Goal: Task Accomplishment & Management: Manage account settings

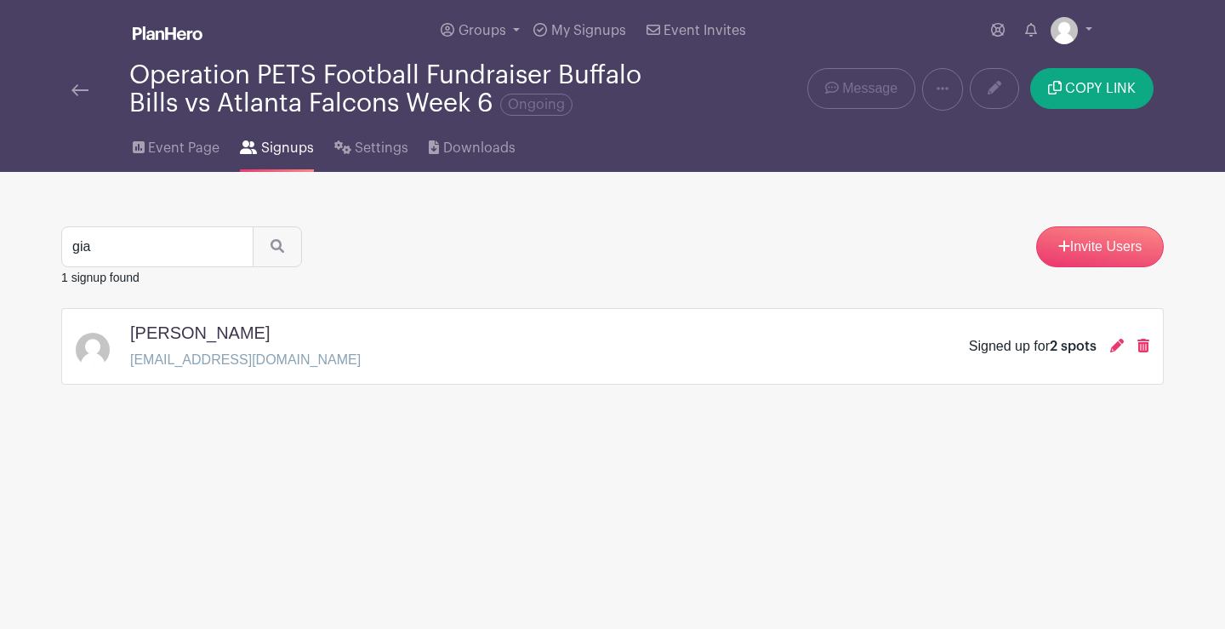
click at [71, 85] on img at bounding box center [79, 90] width 17 height 12
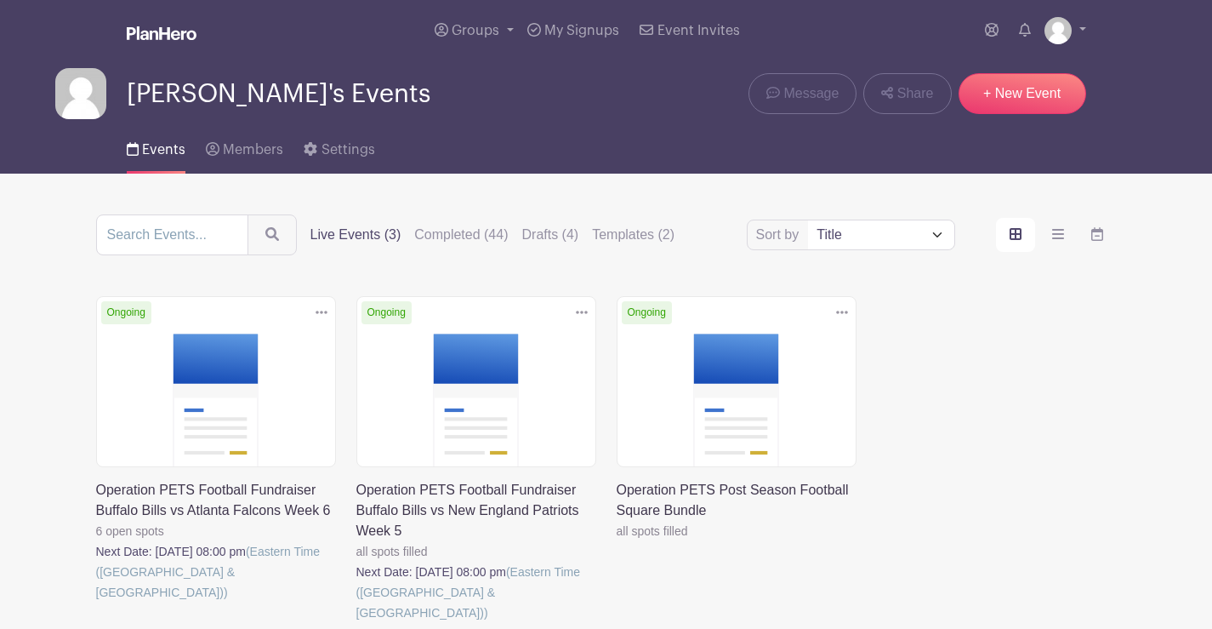
click at [96, 602] on link at bounding box center [96, 602] width 0 height 0
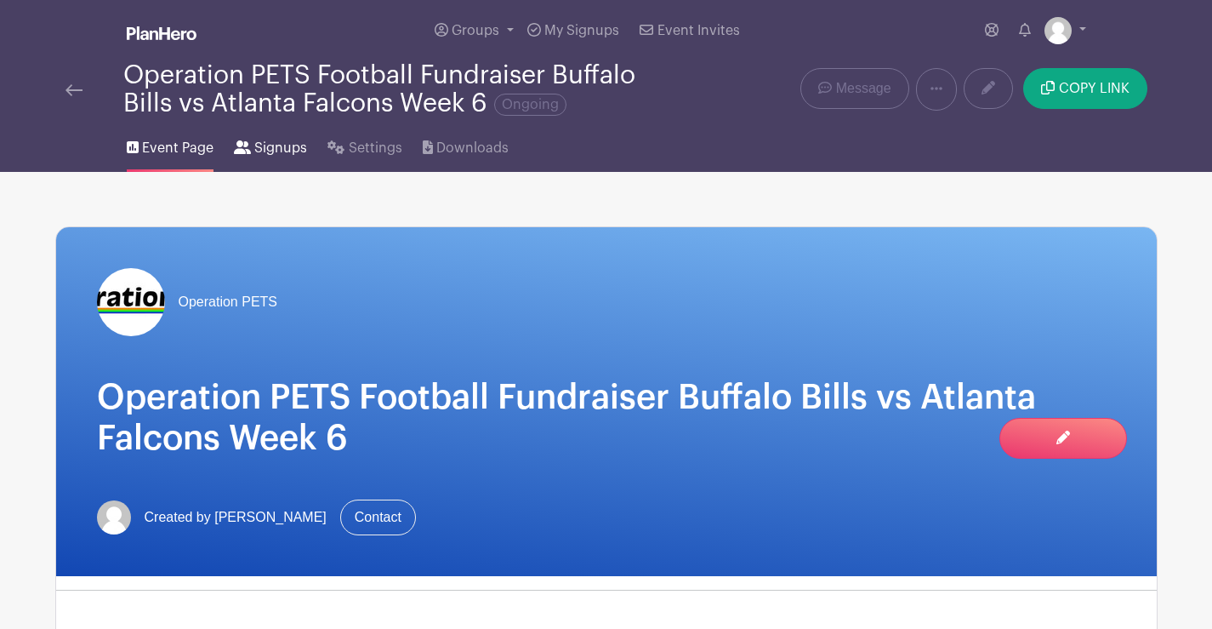
click at [284, 136] on link "Signups" at bounding box center [270, 144] width 73 height 54
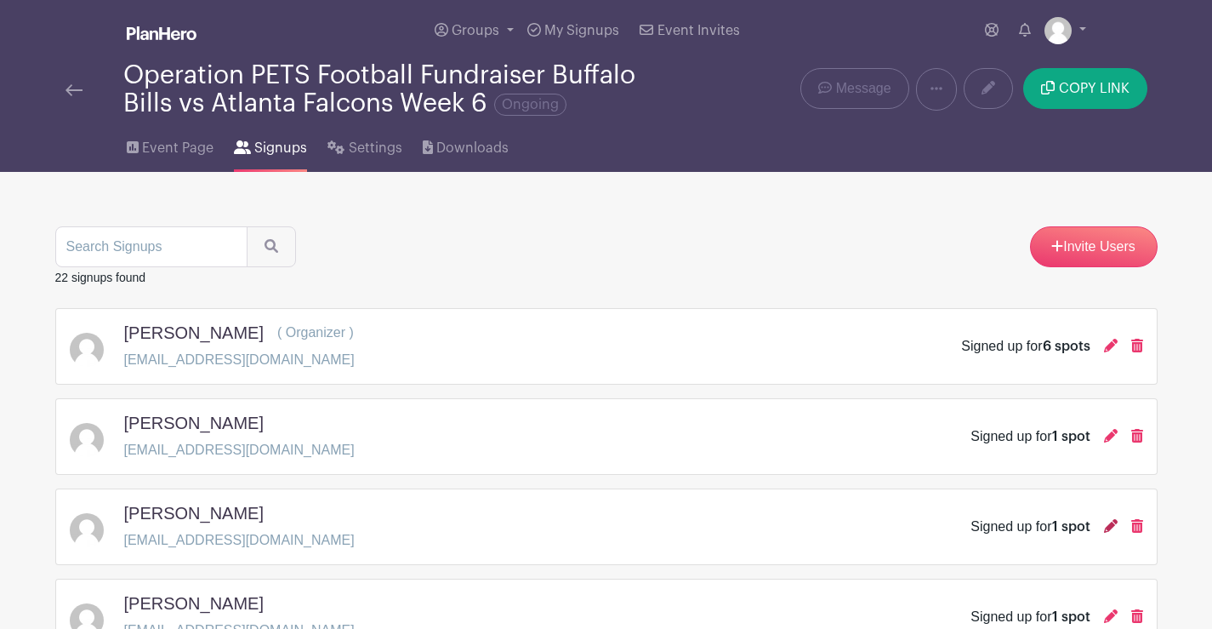
click at [1109, 525] on icon at bounding box center [1111, 526] width 14 height 14
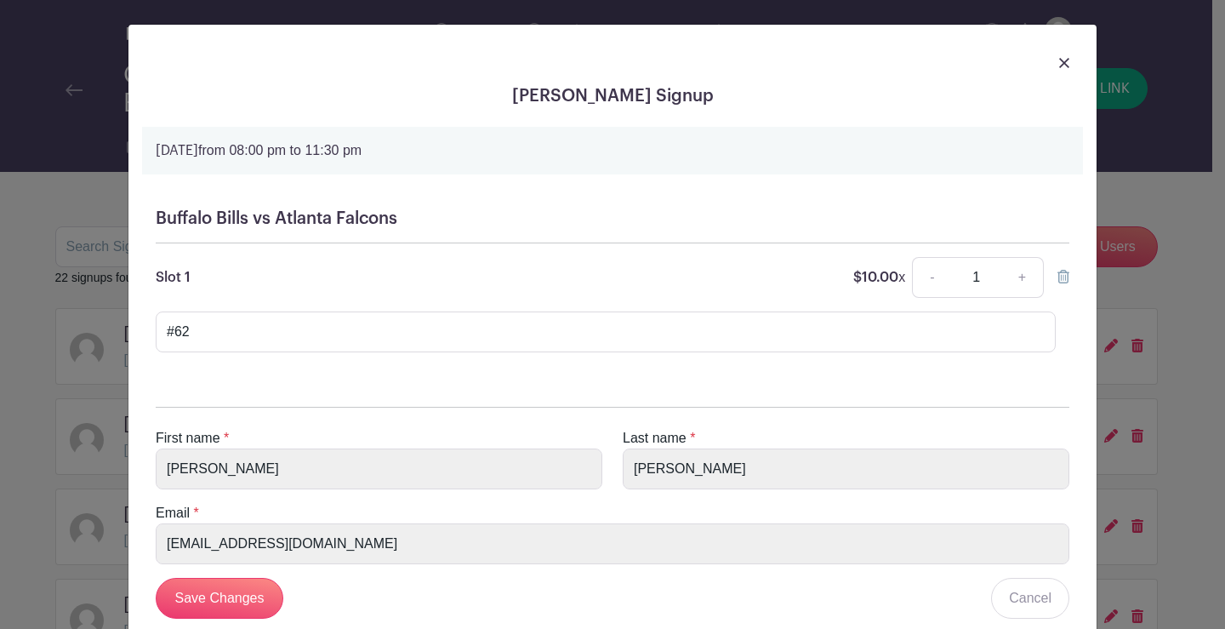
click at [1059, 64] on img at bounding box center [1064, 63] width 10 height 10
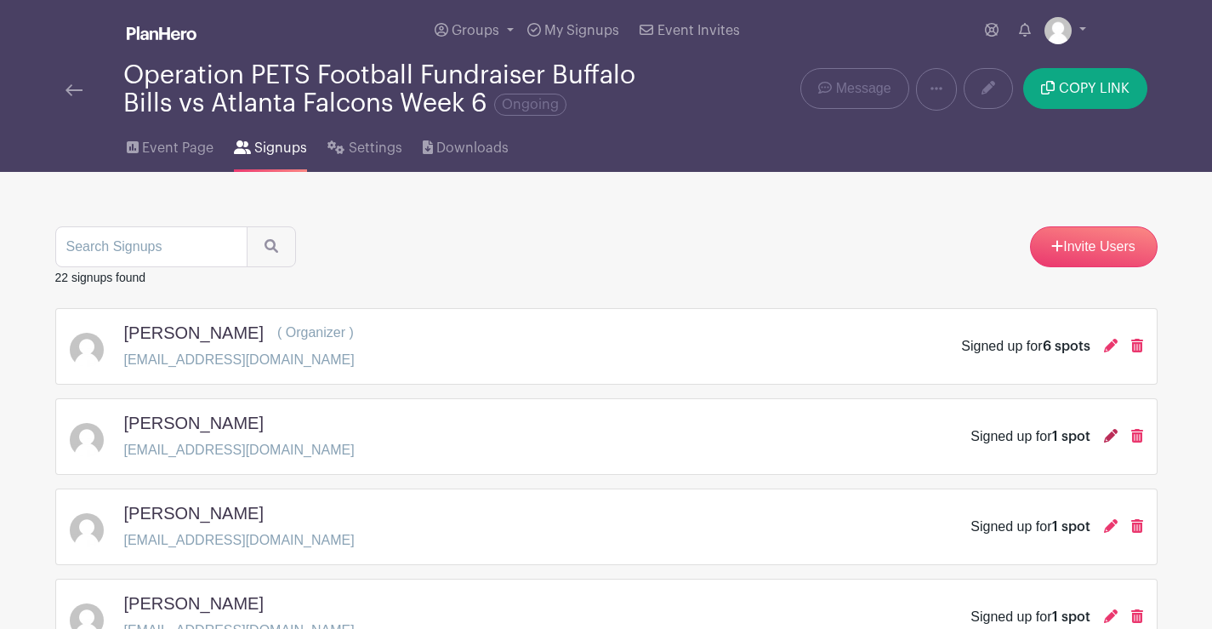
click at [1108, 436] on icon at bounding box center [1111, 436] width 14 height 14
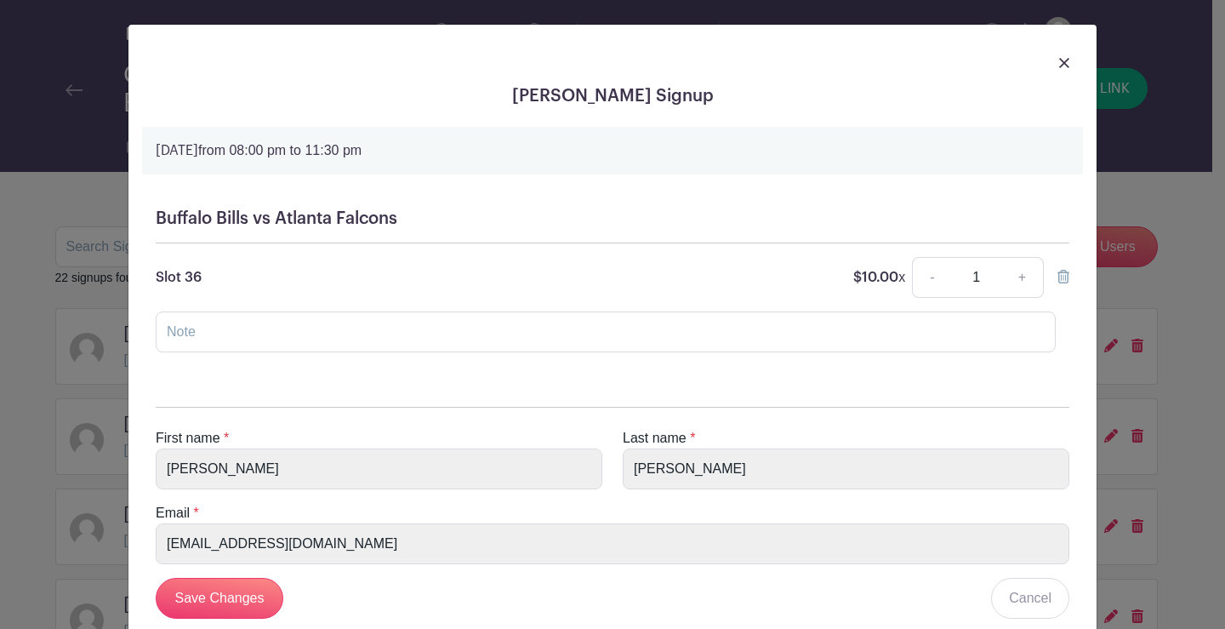
click at [1059, 60] on img at bounding box center [1064, 63] width 10 height 10
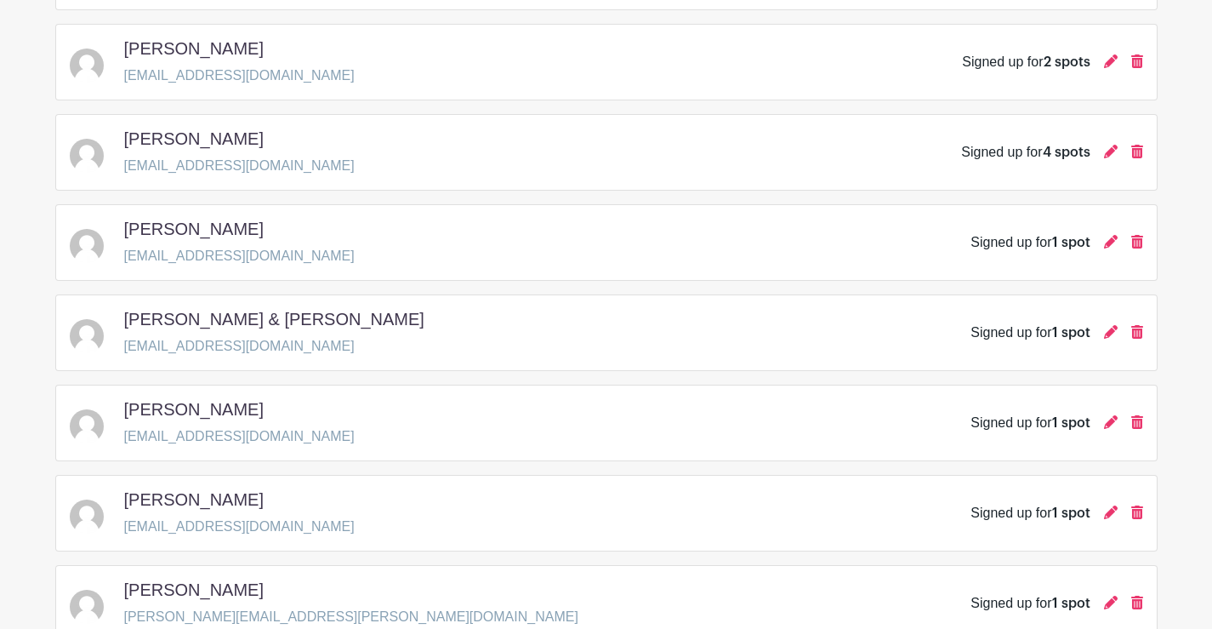
scroll to position [851, 0]
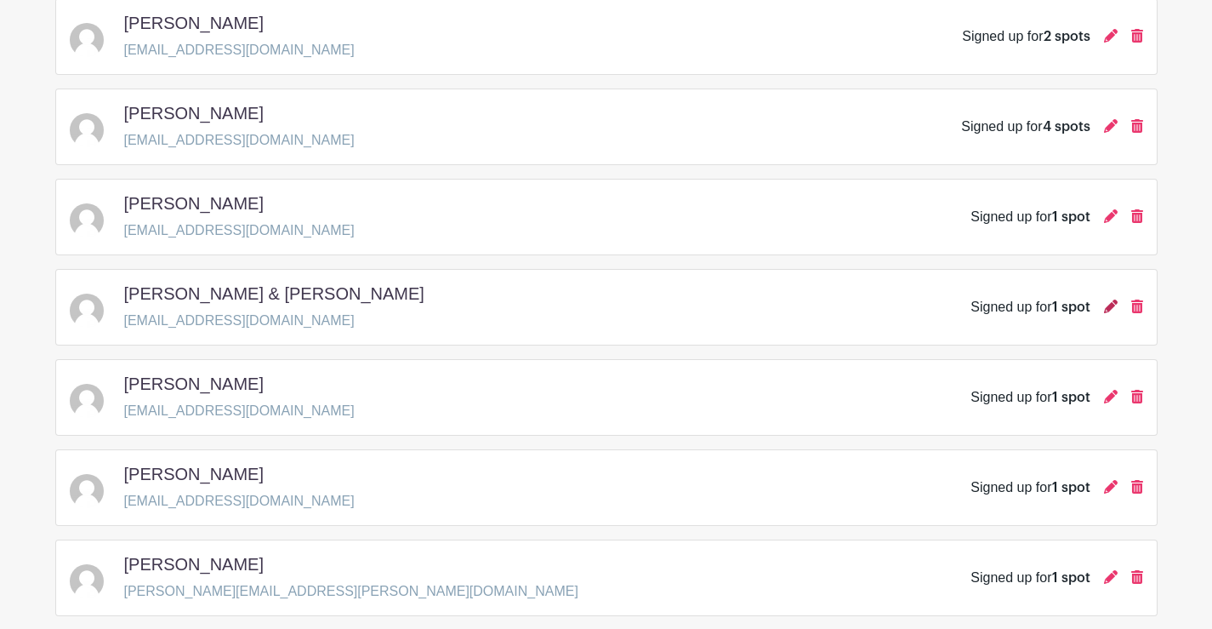
click at [1108, 304] on icon at bounding box center [1111, 306] width 14 height 14
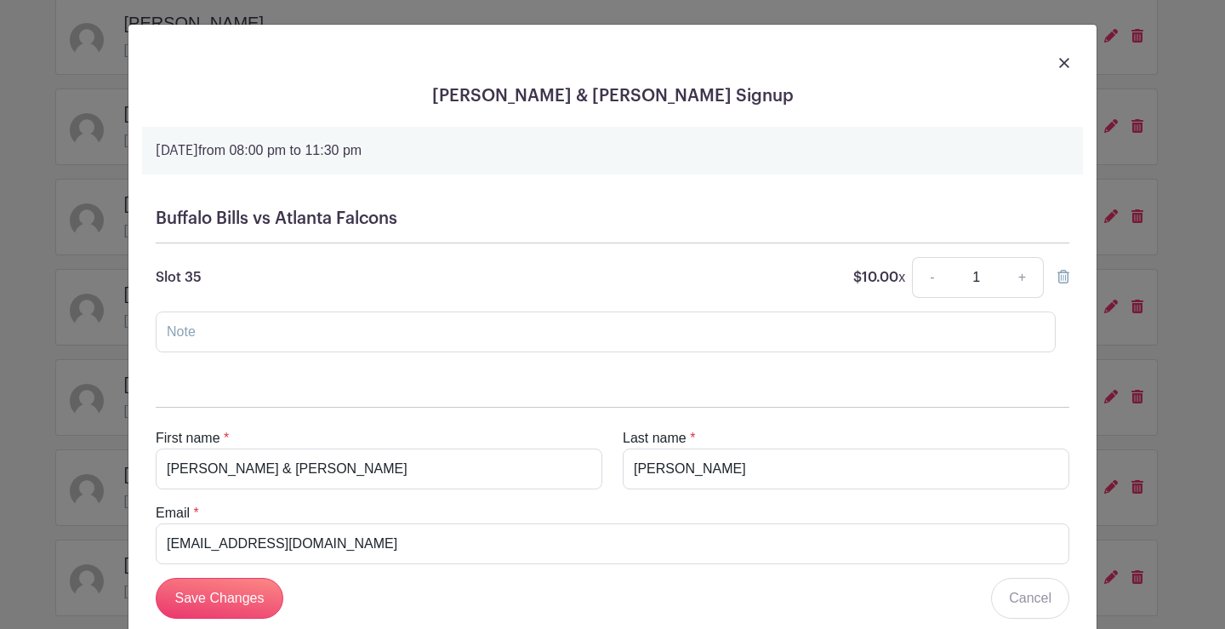
click at [1059, 59] on img at bounding box center [1064, 63] width 10 height 10
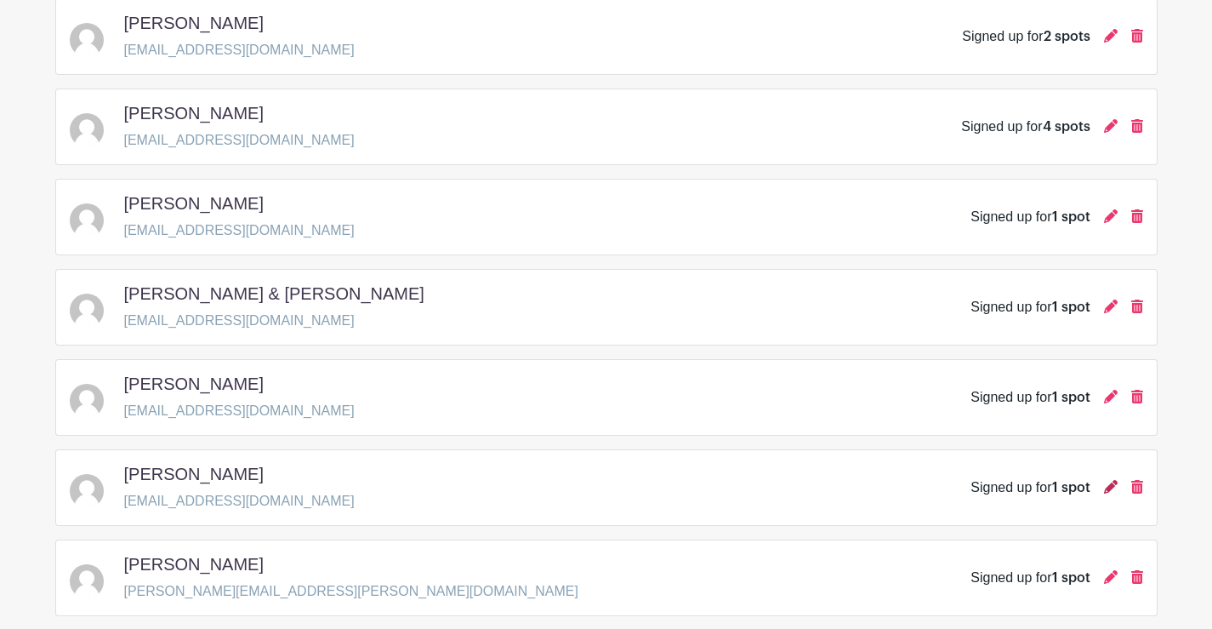
click at [1110, 486] on icon at bounding box center [1111, 487] width 14 height 14
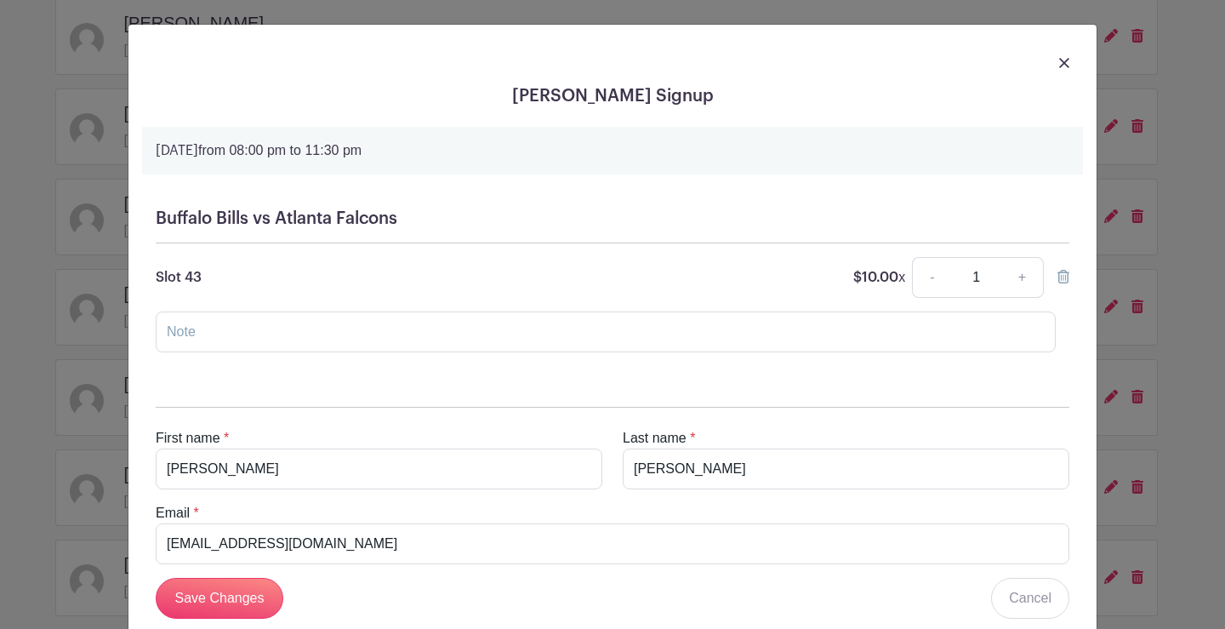
click at [1059, 63] on img at bounding box center [1064, 63] width 10 height 10
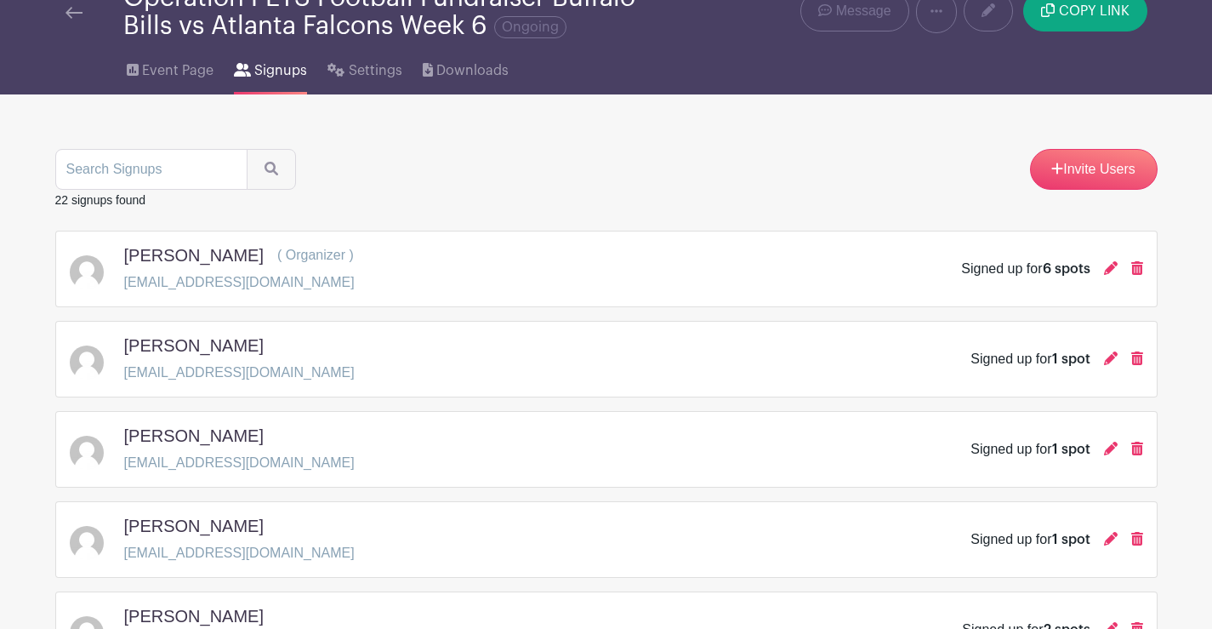
scroll to position [0, 0]
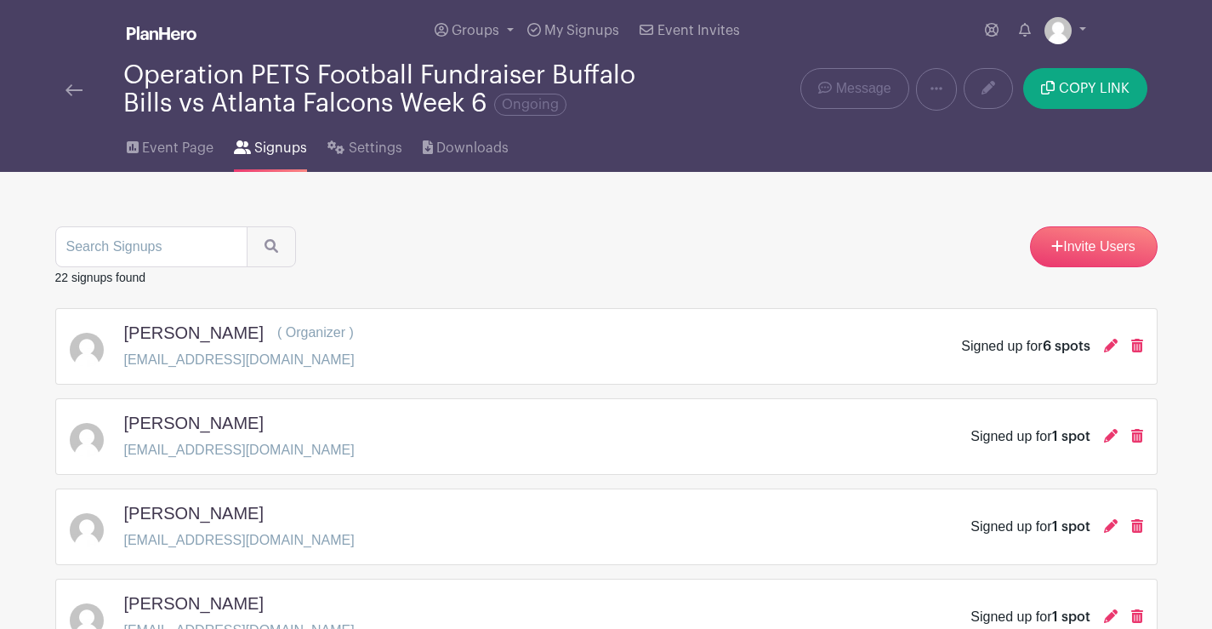
click at [77, 83] on link at bounding box center [73, 89] width 17 height 20
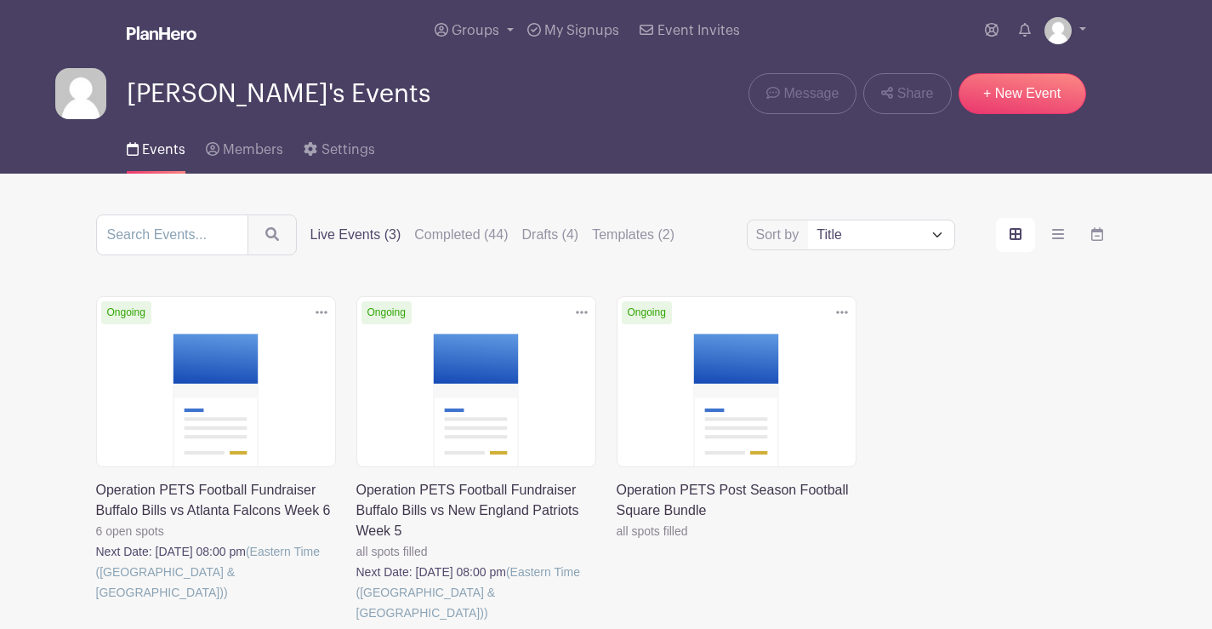
click at [96, 602] on link at bounding box center [96, 602] width 0 height 0
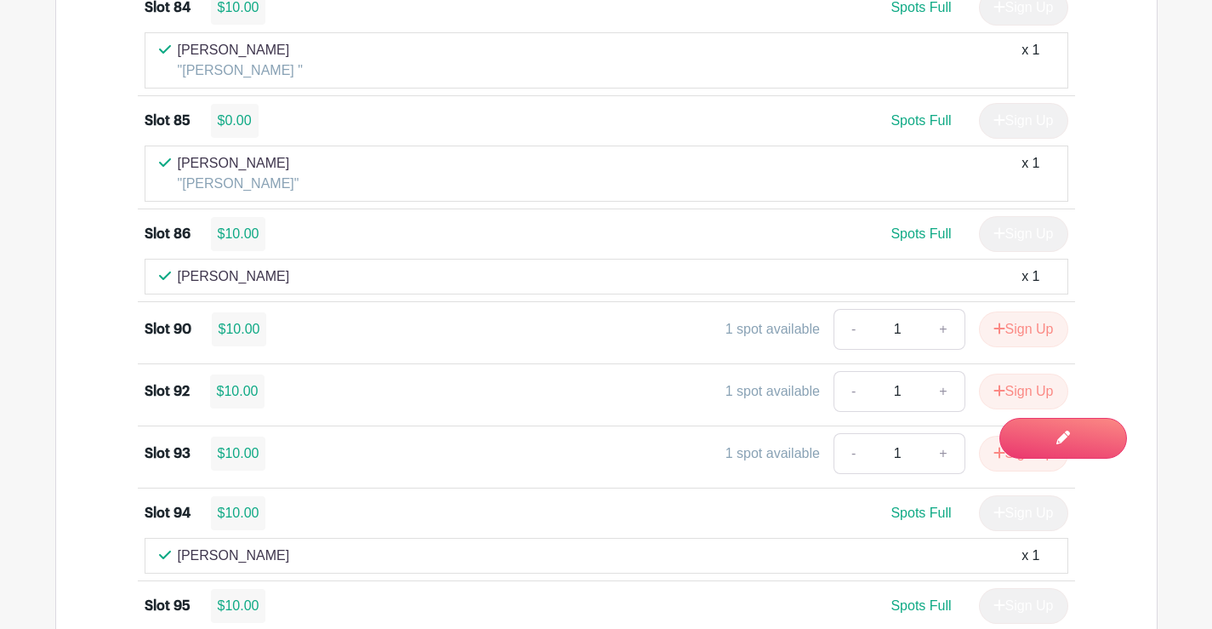
scroll to position [4880, 0]
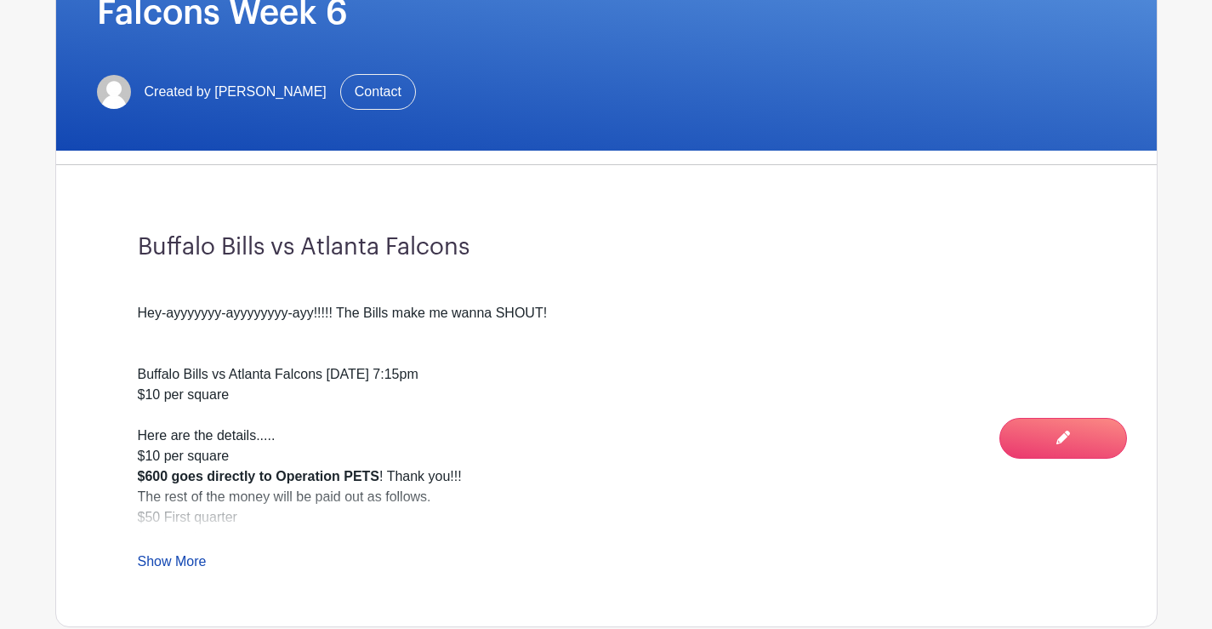
scroll to position [851, 0]
